Goal: Task Accomplishment & Management: Use online tool/utility

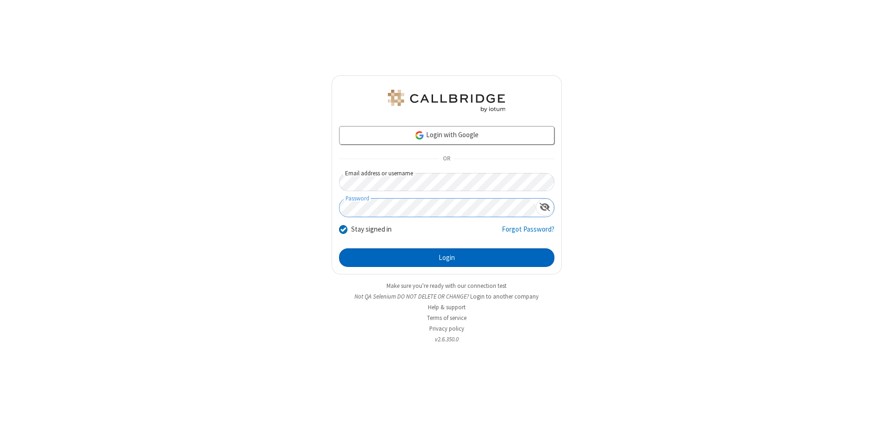
click at [446, 258] on button "Login" at bounding box center [446, 257] width 215 height 19
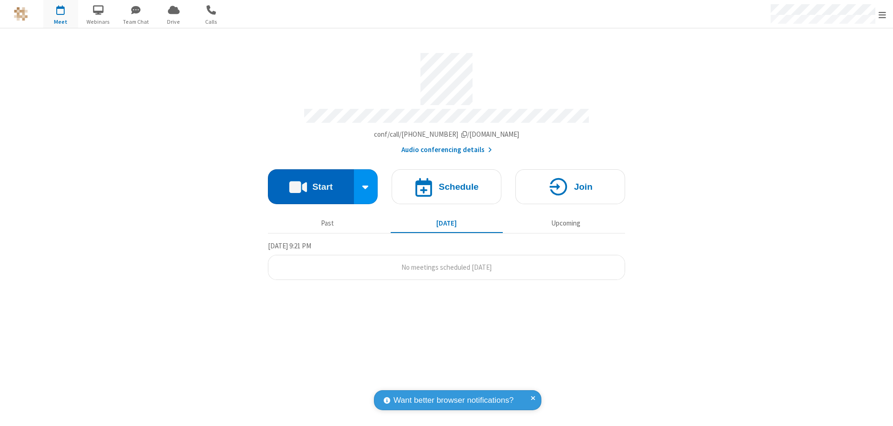
click at [311, 182] on button "Start" at bounding box center [311, 186] width 86 height 35
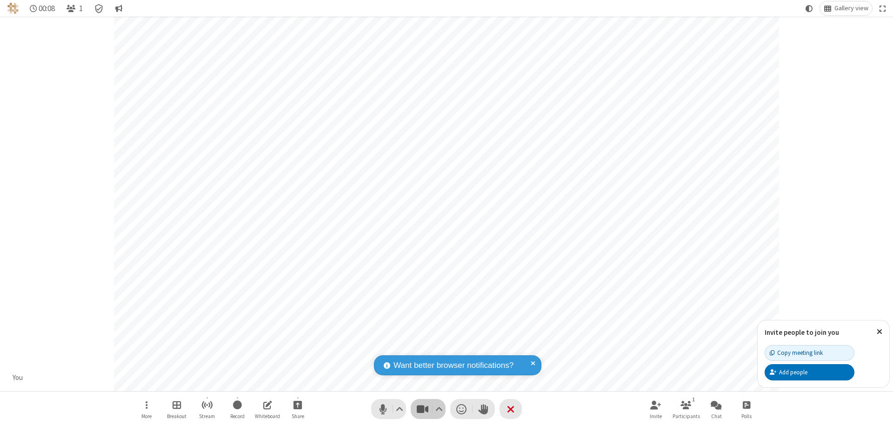
click at [422, 409] on span "Stop video (⌘+Shift+V)" at bounding box center [422, 408] width 14 height 13
click at [422, 409] on span "Start video (⌘+Shift+V)" at bounding box center [422, 408] width 14 height 13
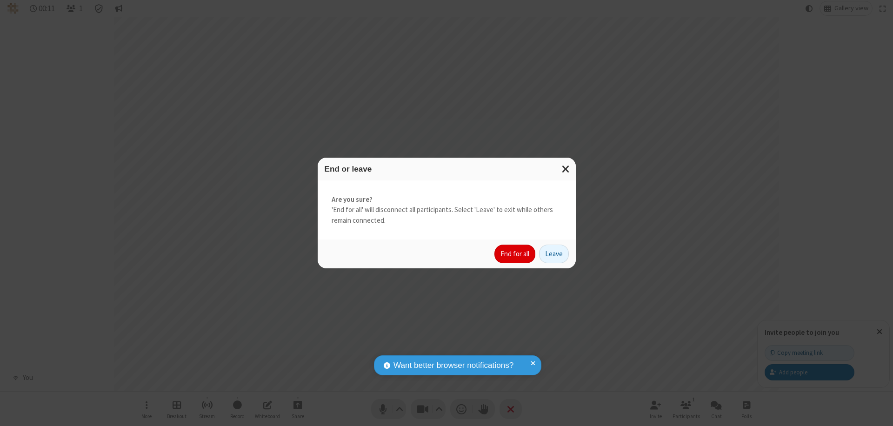
click at [515, 254] on button "End for all" at bounding box center [514, 254] width 41 height 19
